Goal: Information Seeking & Learning: Learn about a topic

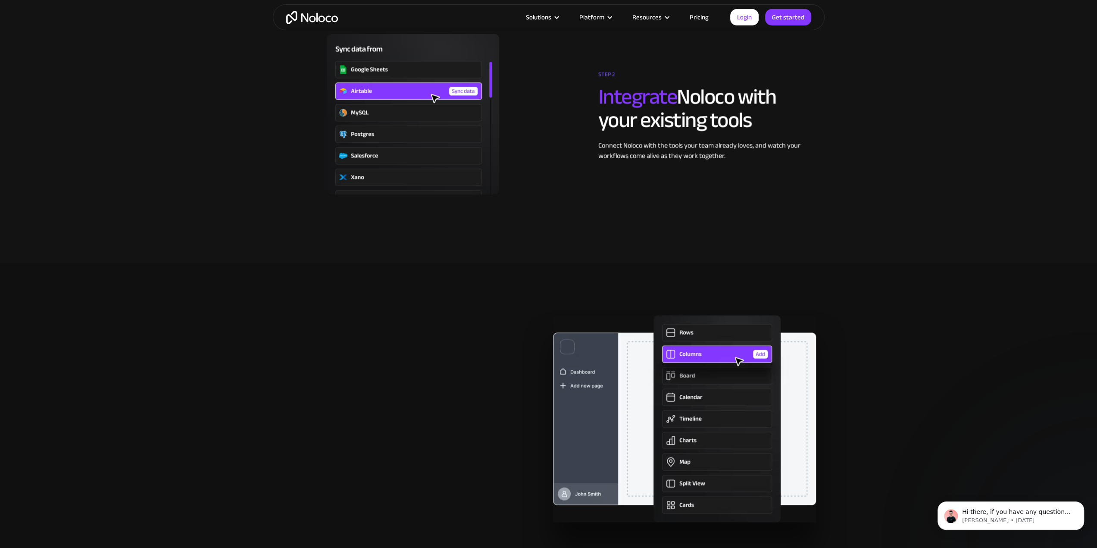
drag, startPoint x: 983, startPoint y: 38, endPoint x: 980, endPoint y: 3, distance: 35.9
click at [983, 38] on section "STEP 2 Integrate Noloco with your existing tools Connect Noloco with the tools …" at bounding box center [548, 122] width 1097 height 281
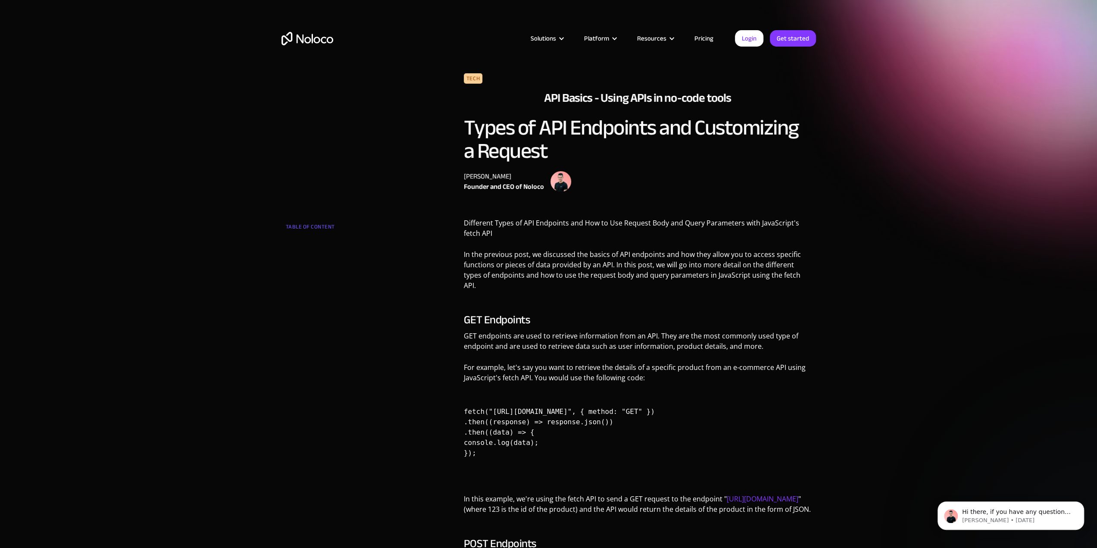
click at [577, 100] on h2 "API Basics - Using APIs in no-code tools" at bounding box center [637, 98] width 187 height 16
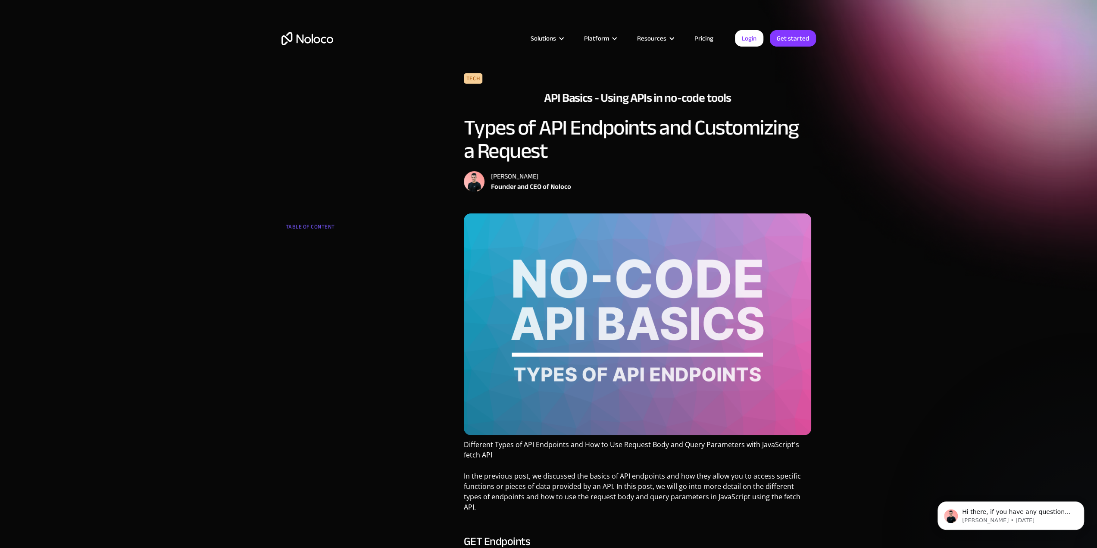
click at [621, 116] on h1 "Types of API Endpoints and Customizing a Request" at bounding box center [638, 139] width 348 height 47
click at [622, 97] on h2 "API Basics - Using APIs in no-code tools" at bounding box center [637, 98] width 187 height 16
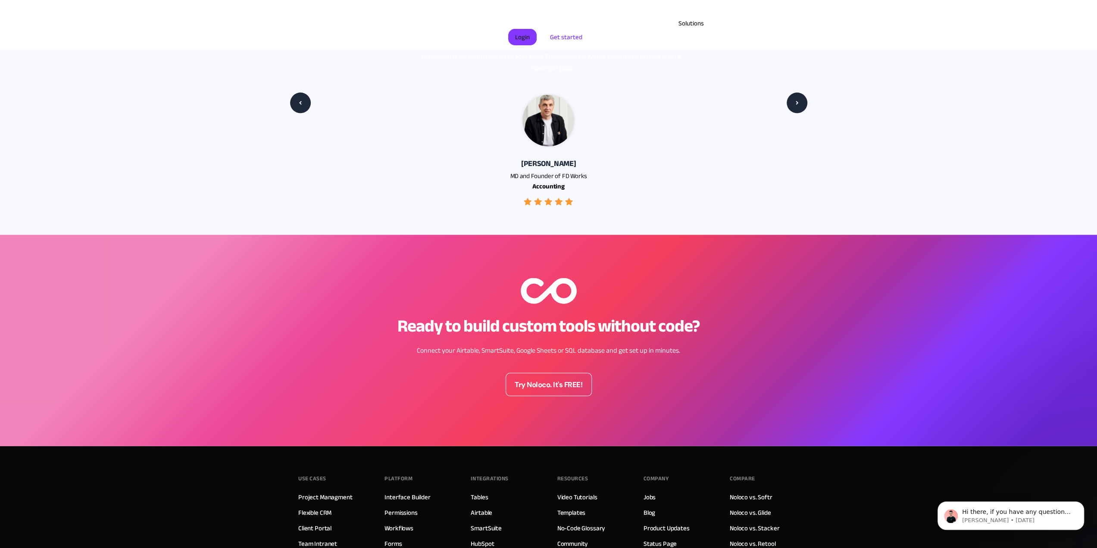
scroll to position [1638, 0]
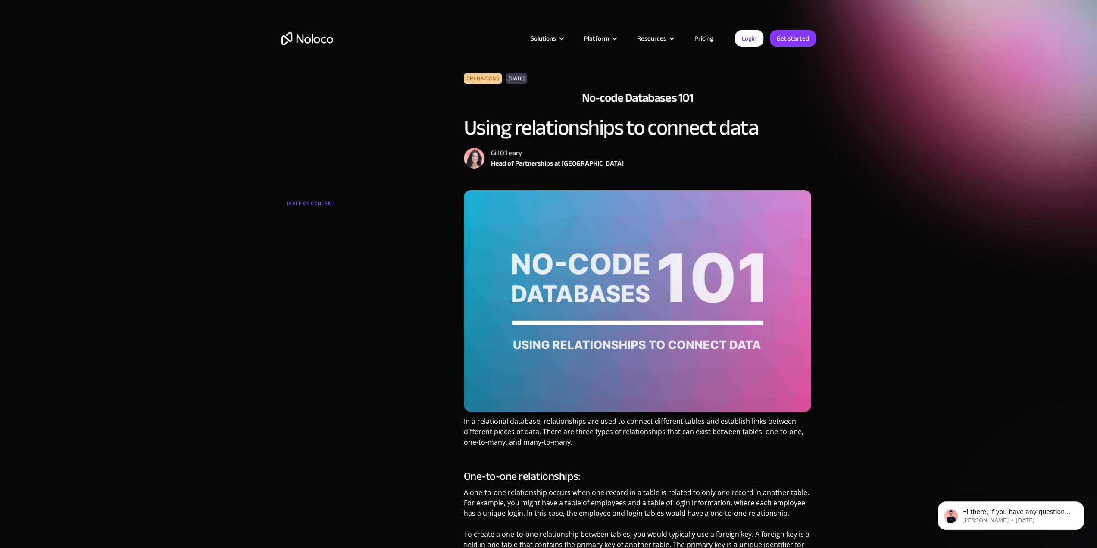
click at [631, 98] on h2 "No-code Databases 101" at bounding box center [637, 98] width 111 height 16
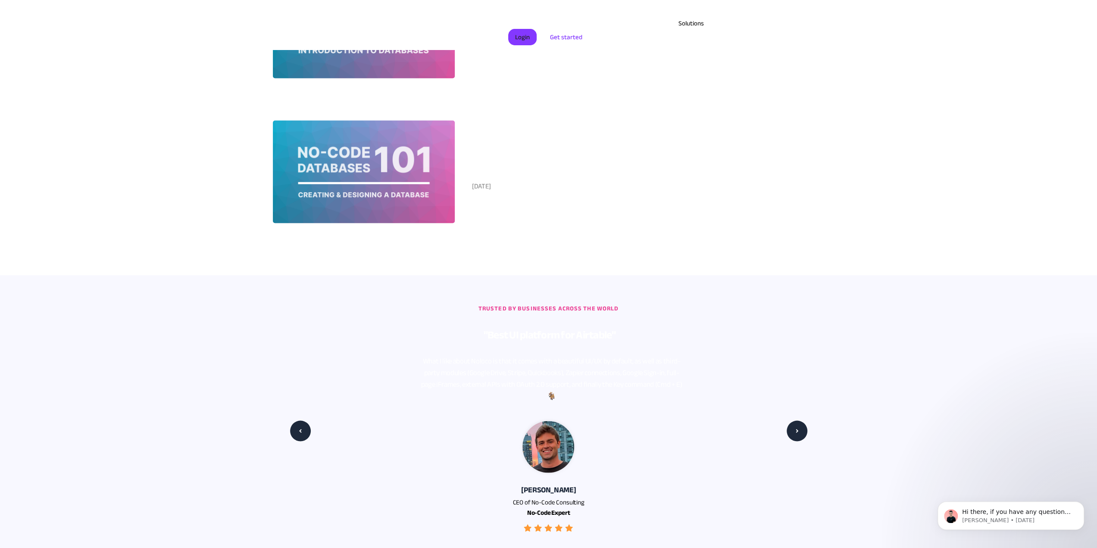
scroll to position [1552, 0]
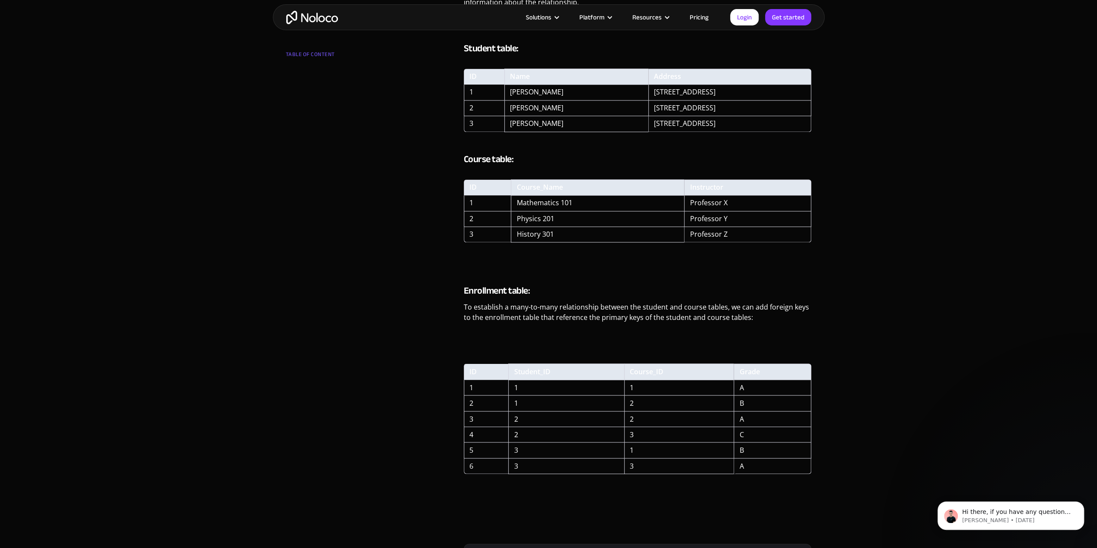
scroll to position [992, 0]
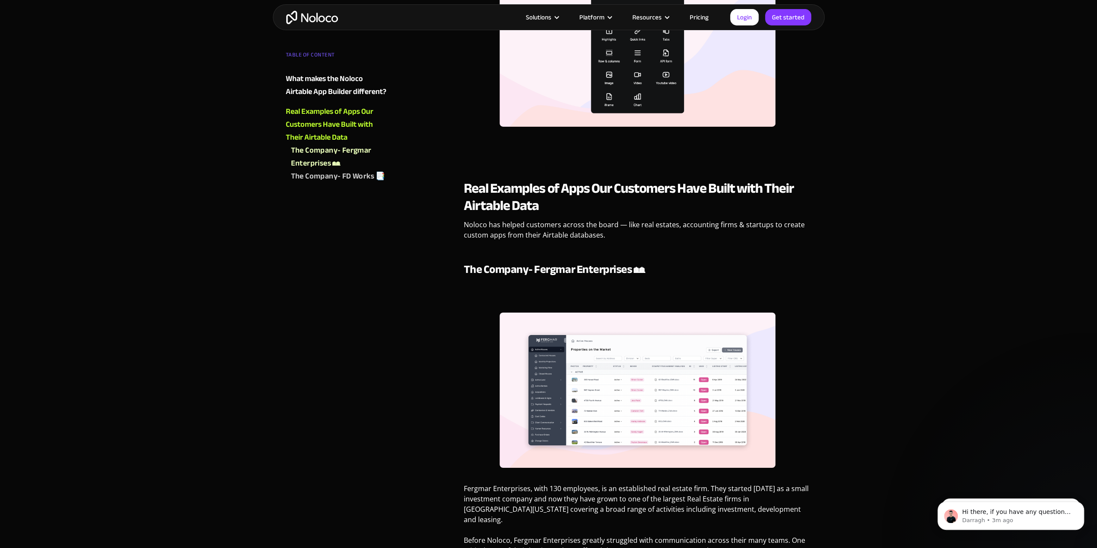
scroll to position [3233, 0]
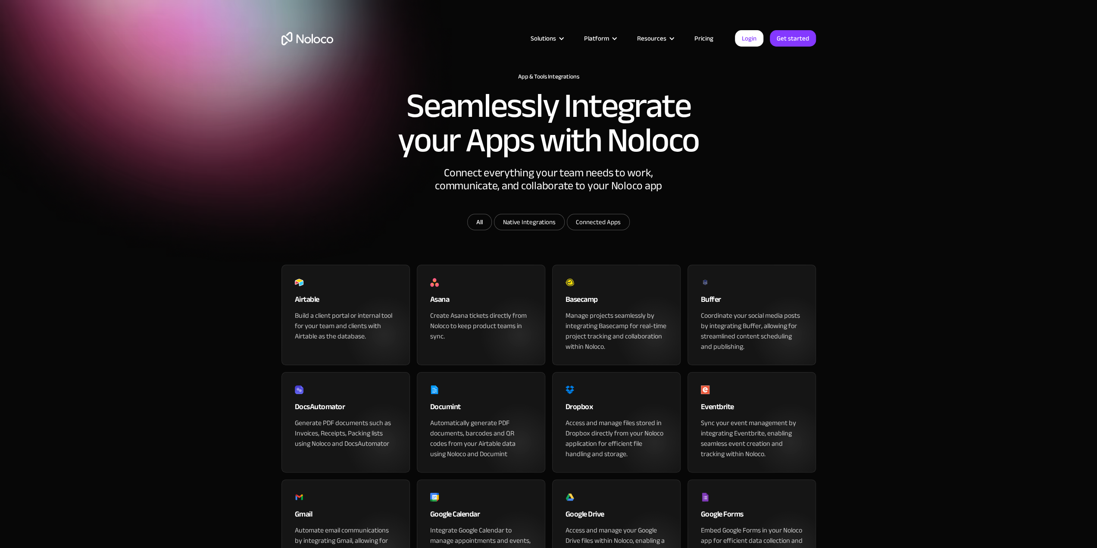
click at [316, 310] on div "Airtable" at bounding box center [346, 301] width 102 height 17
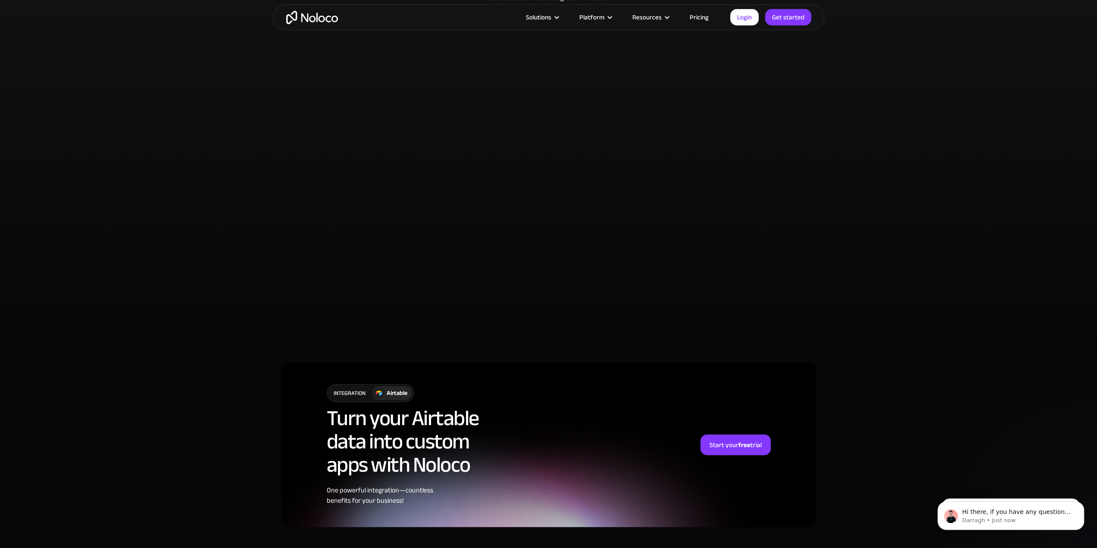
scroll to position [1896, 0]
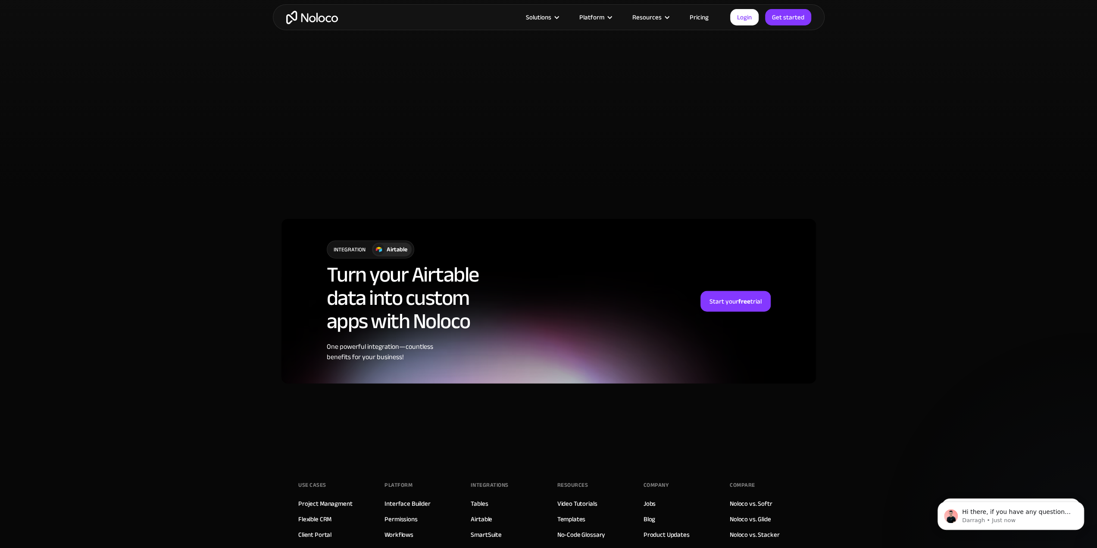
drag, startPoint x: 364, startPoint y: 302, endPoint x: 558, endPoint y: 305, distance: 193.6
click at [364, 302] on h2 "Turn your Airtable data into custom apps with Noloco" at bounding box center [403, 298] width 152 height 70
